Goal: Information Seeking & Learning: Check status

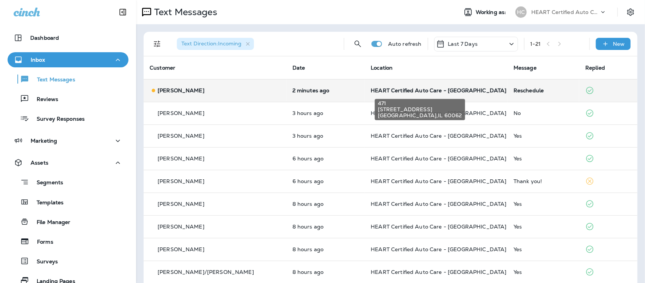
click at [431, 91] on span "HEART Certified Auto Care - [GEOGRAPHIC_DATA]" at bounding box center [439, 90] width 136 height 7
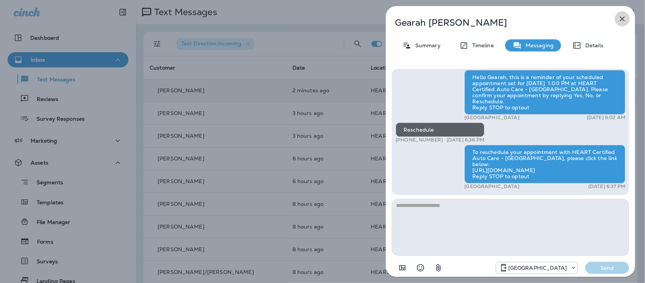
click at [623, 18] on icon "button" at bounding box center [622, 18] width 9 height 9
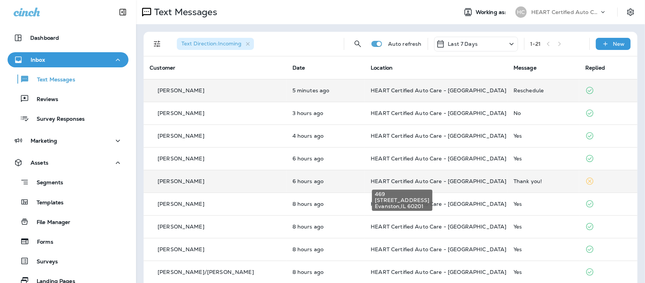
click at [412, 182] on span "HEART Certified Auto Care - [GEOGRAPHIC_DATA]" at bounding box center [439, 181] width 136 height 7
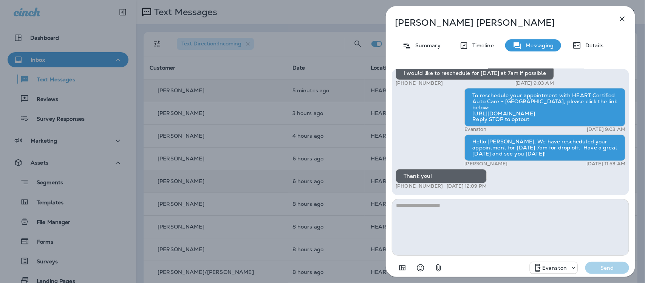
click at [623, 18] on icon "button" at bounding box center [622, 18] width 9 height 9
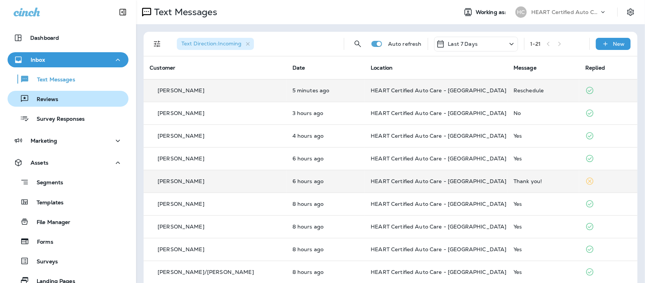
click at [44, 96] on p "Reviews" at bounding box center [43, 99] width 29 height 7
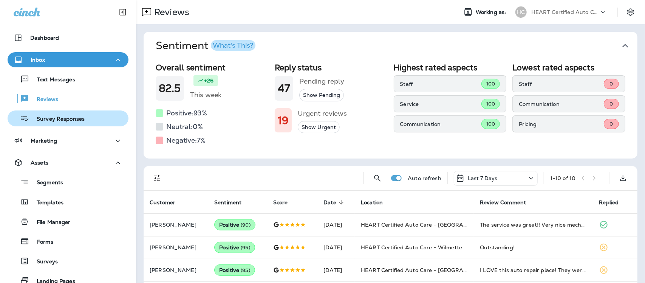
click at [62, 121] on p "Survey Responses" at bounding box center [57, 119] width 56 height 7
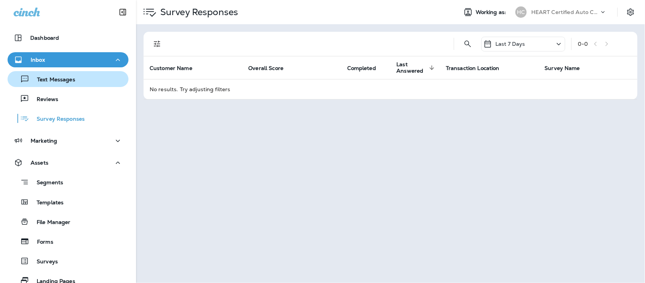
click at [63, 82] on p "Text Messages" at bounding box center [52, 79] width 46 height 7
